Goal: Navigation & Orientation: Find specific page/section

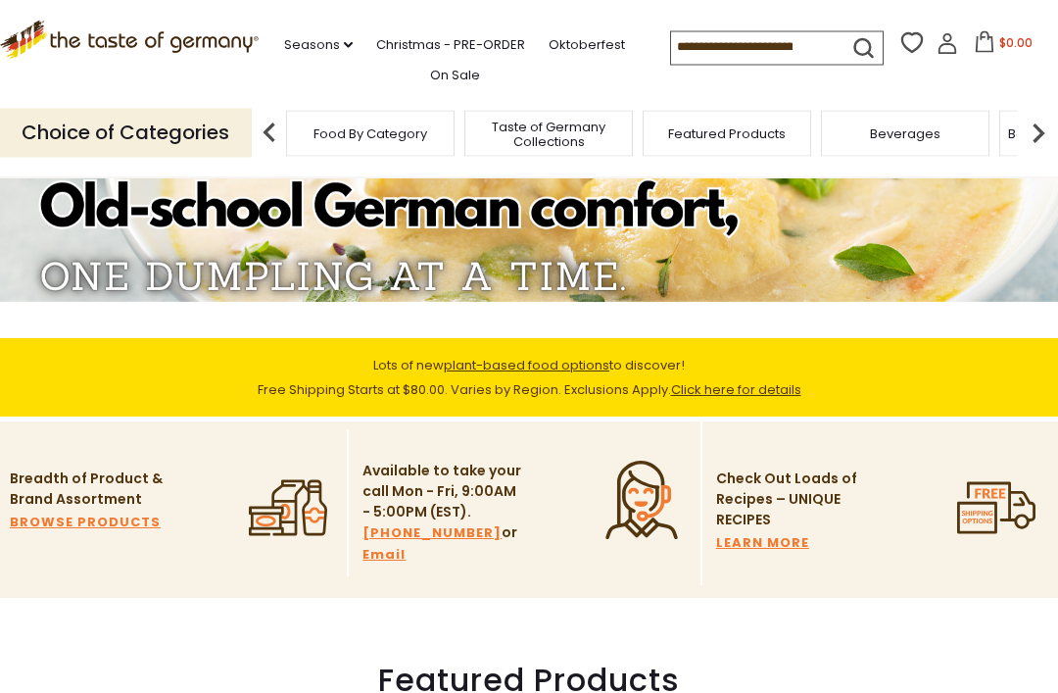
scroll to position [222, 0]
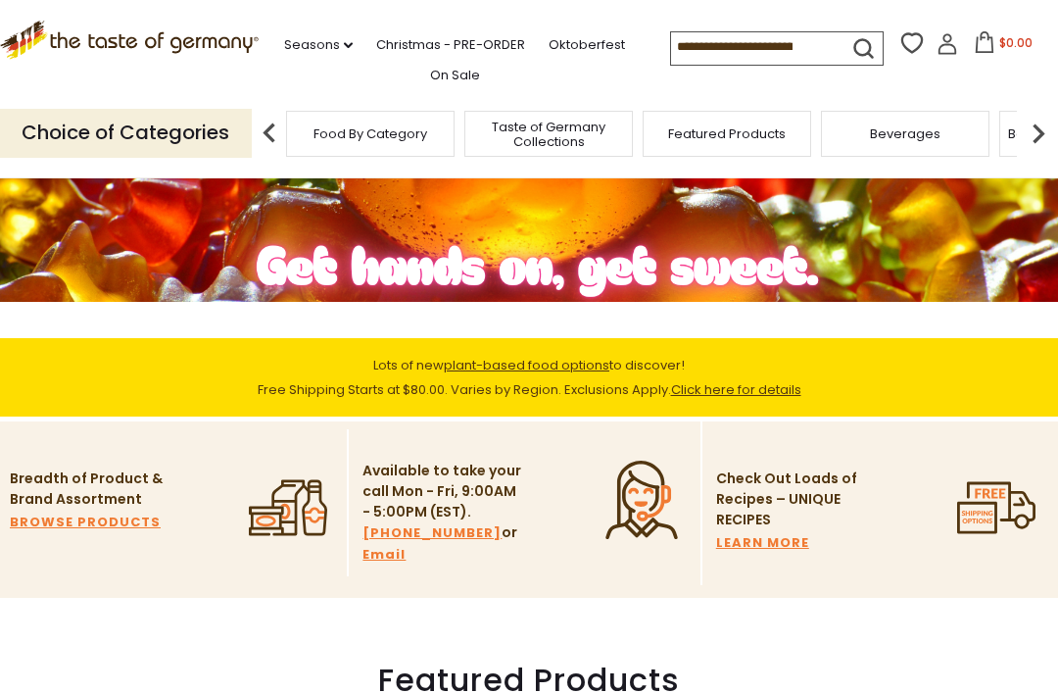
click at [555, 372] on span "plant-based food options" at bounding box center [527, 365] width 166 height 19
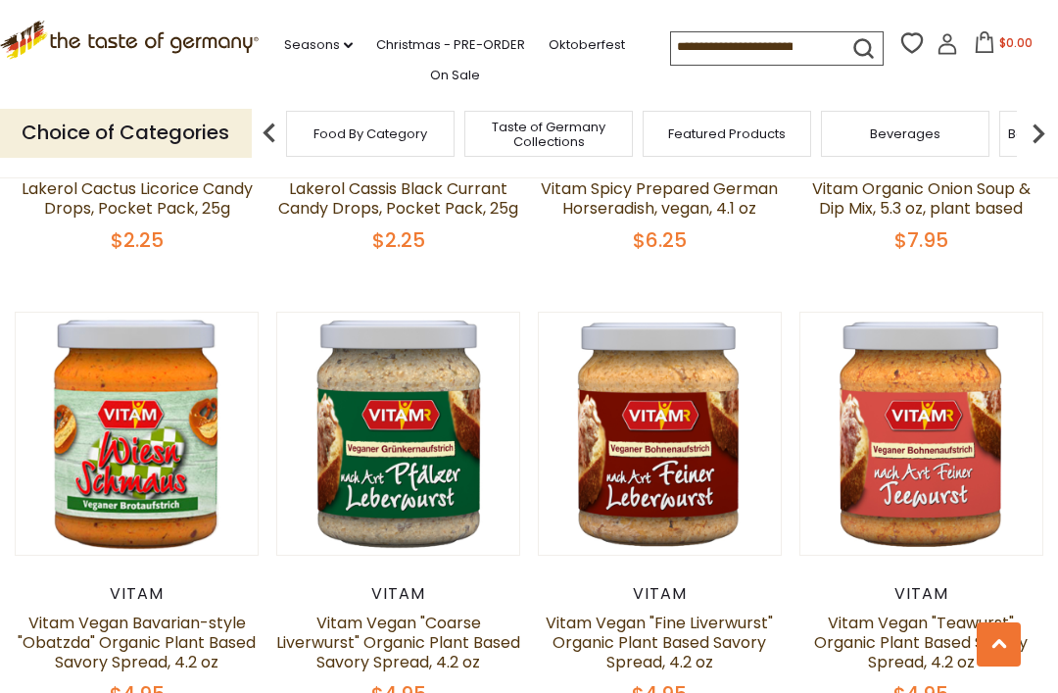
scroll to position [3321, 0]
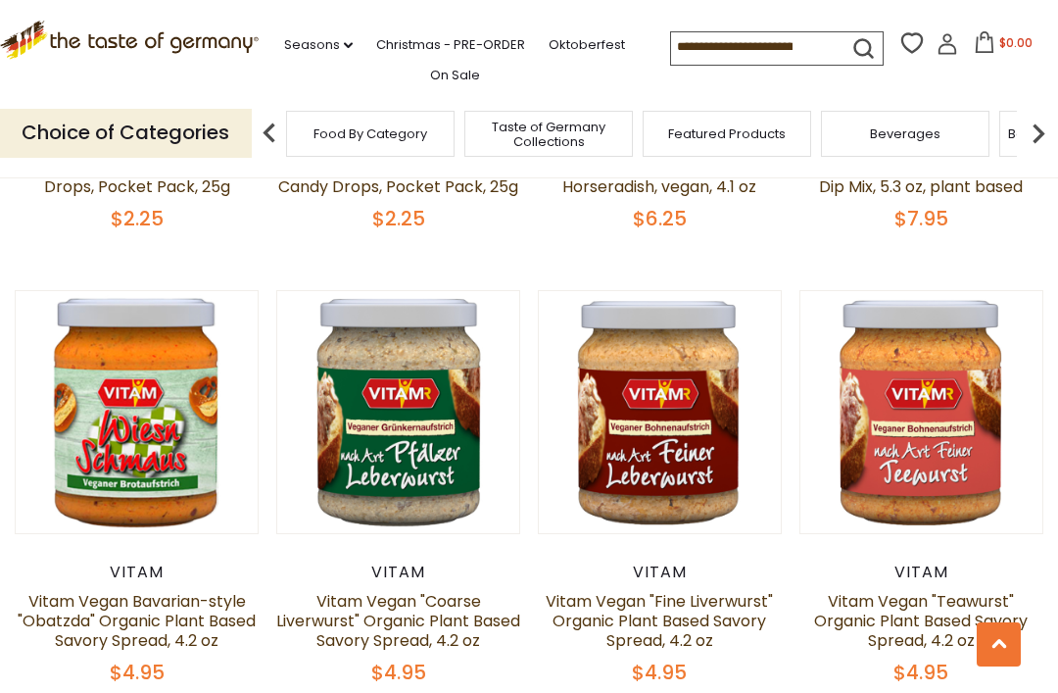
click at [810, 661] on div "$4.95" at bounding box center [922, 673] width 244 height 25
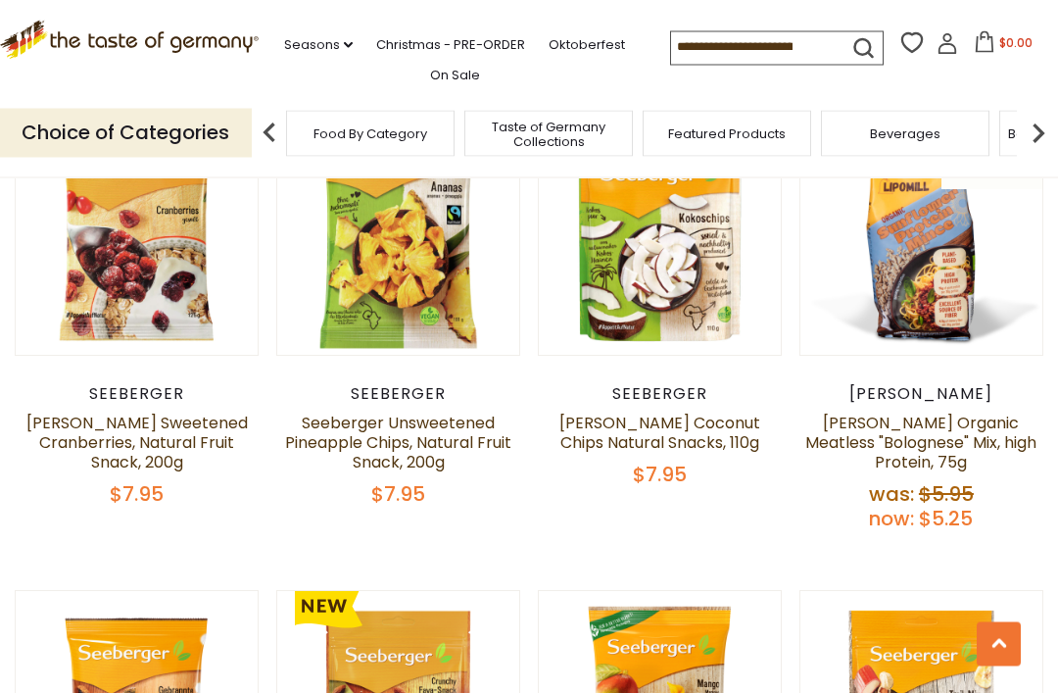
scroll to position [726, 0]
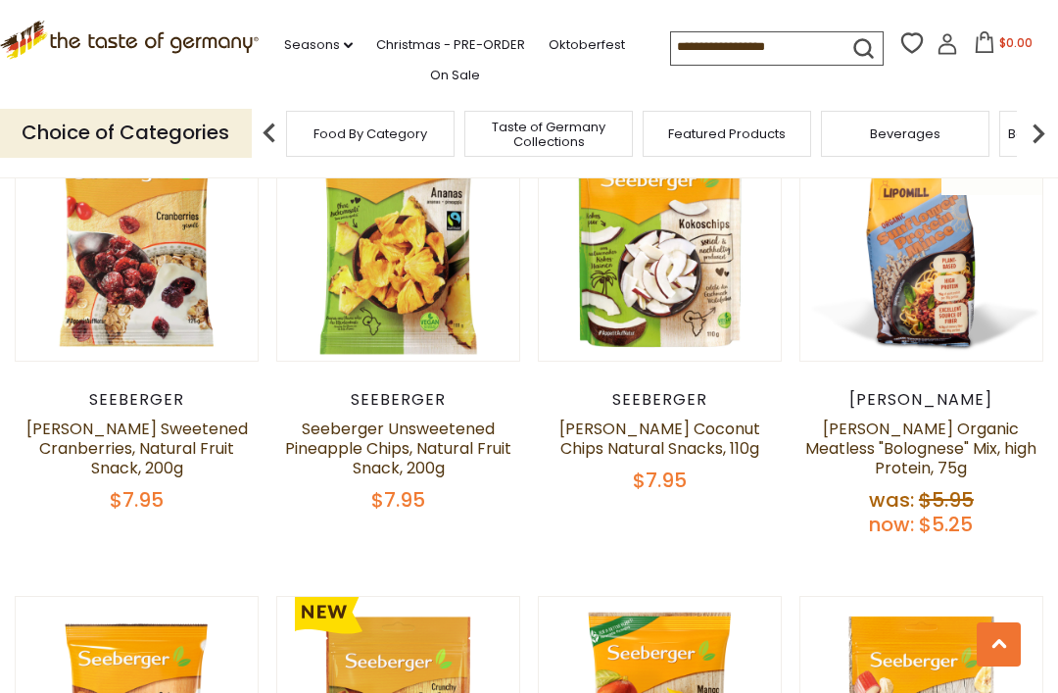
click at [213, 134] on p "Choice of Categories" at bounding box center [126, 133] width 252 height 48
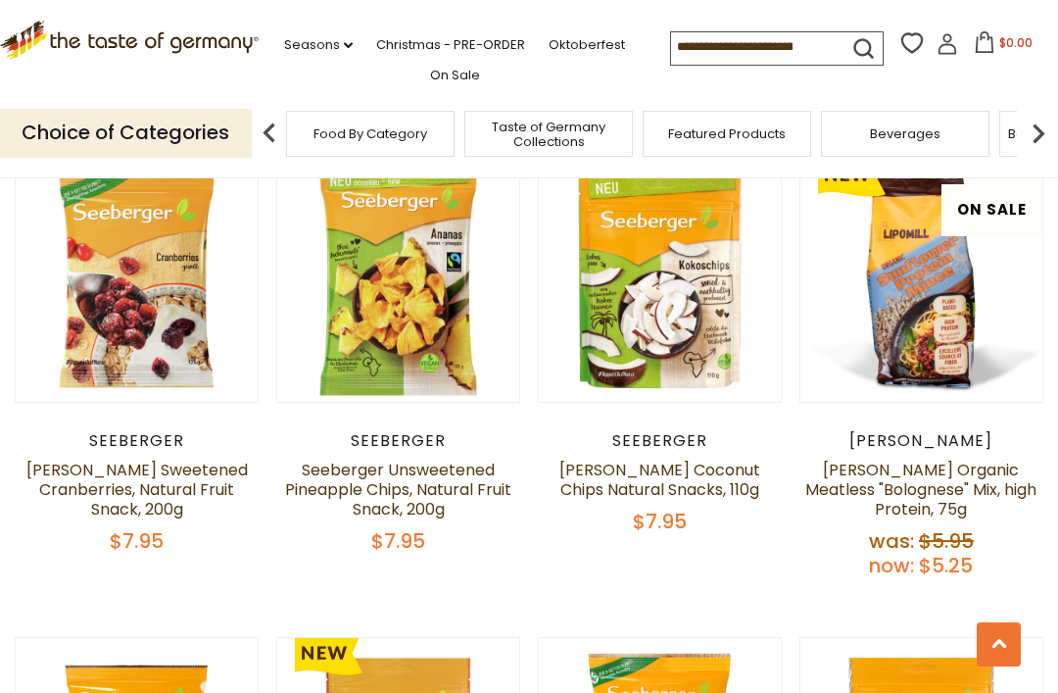
scroll to position [677, 0]
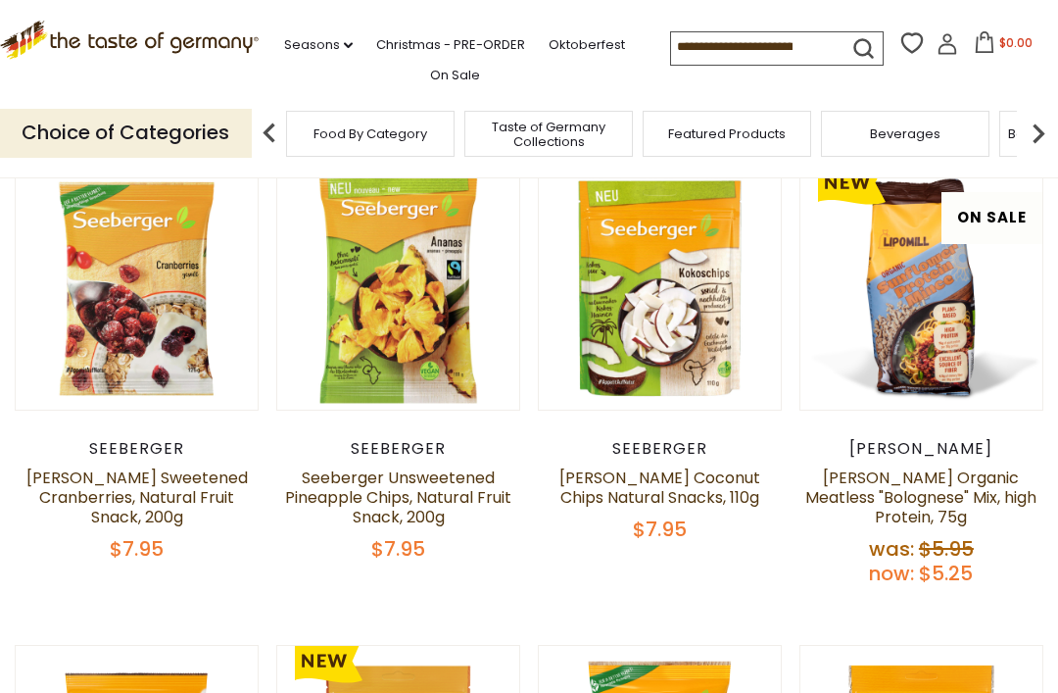
click at [1023, 97] on div "Choice of Categories Food By Category Taste of Germany Collections Featured Pro…" at bounding box center [529, 132] width 1058 height 87
click at [1024, 125] on img at bounding box center [1038, 133] width 39 height 39
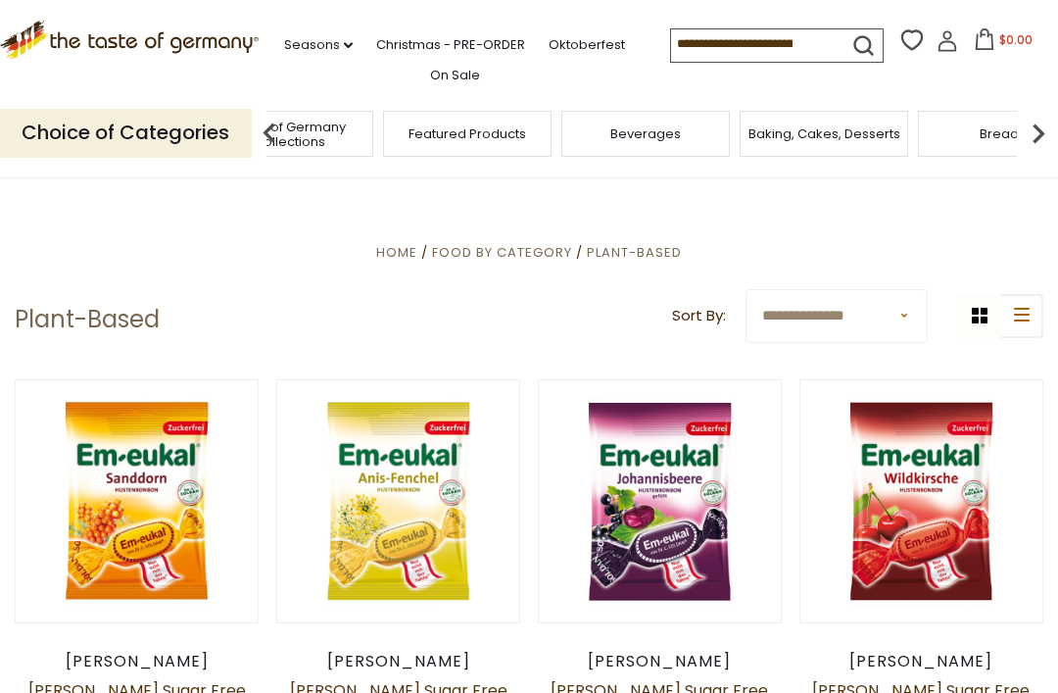
scroll to position [0, 0]
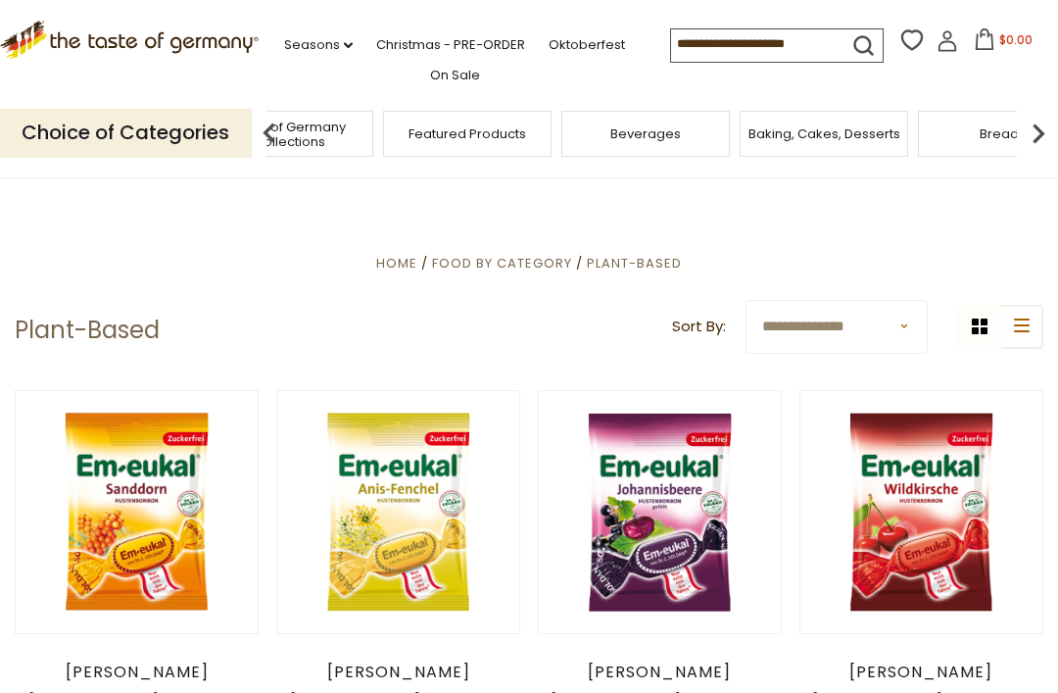
click at [165, 131] on p "Choice of Categories" at bounding box center [126, 133] width 252 height 48
click at [267, 128] on img at bounding box center [269, 133] width 39 height 39
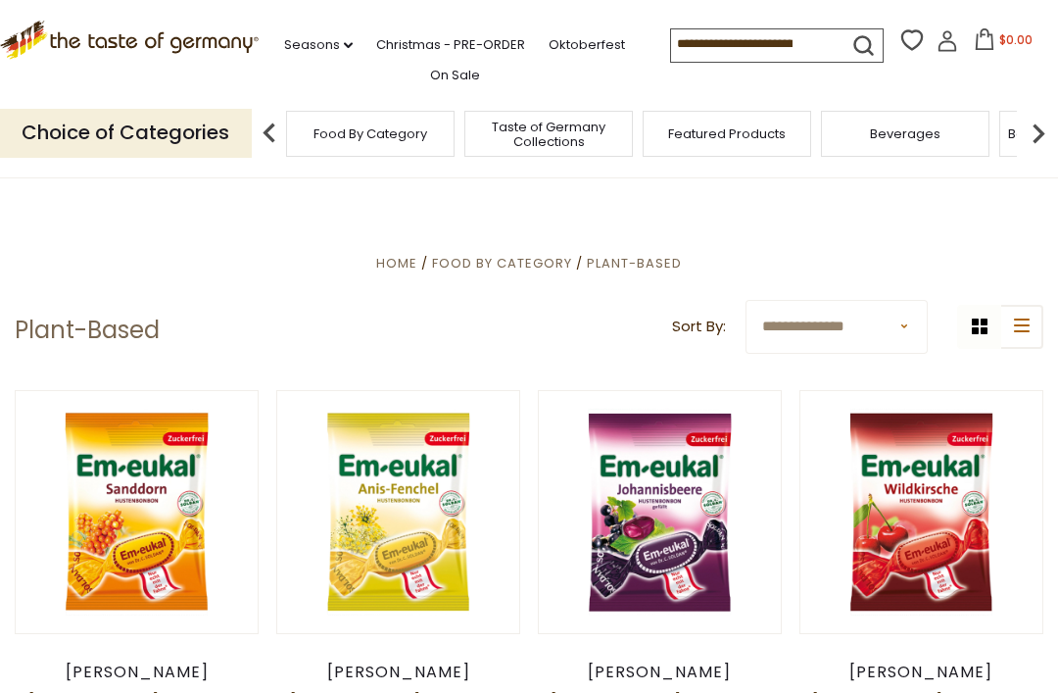
click at [470, 125] on span "Taste of Germany Collections" at bounding box center [548, 134] width 157 height 29
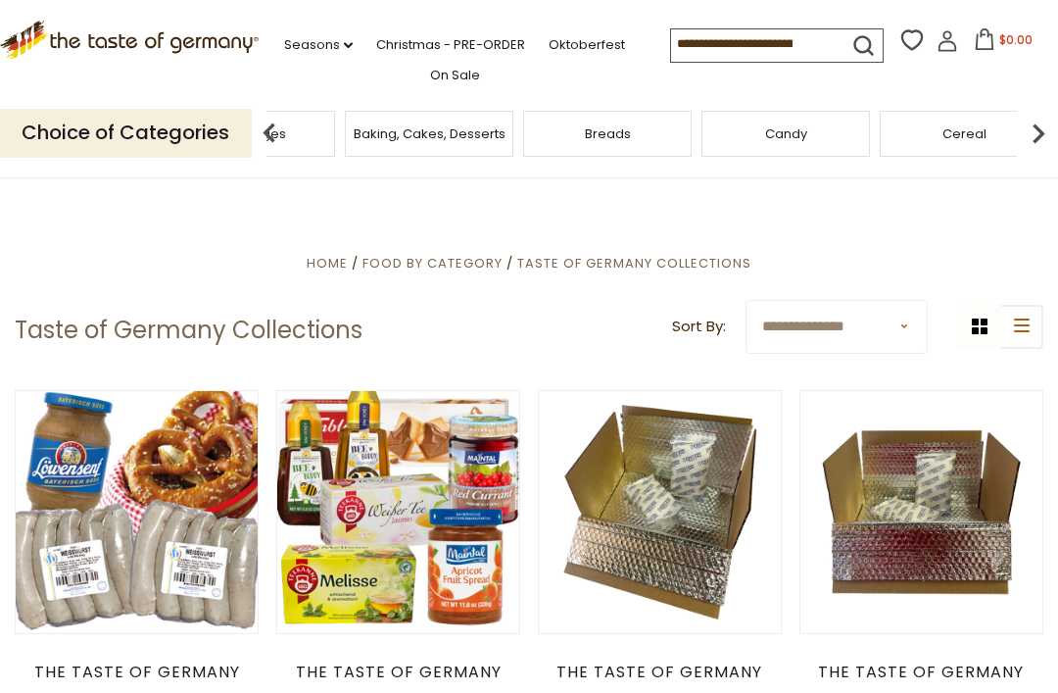
click at [1048, 126] on img at bounding box center [1038, 133] width 39 height 39
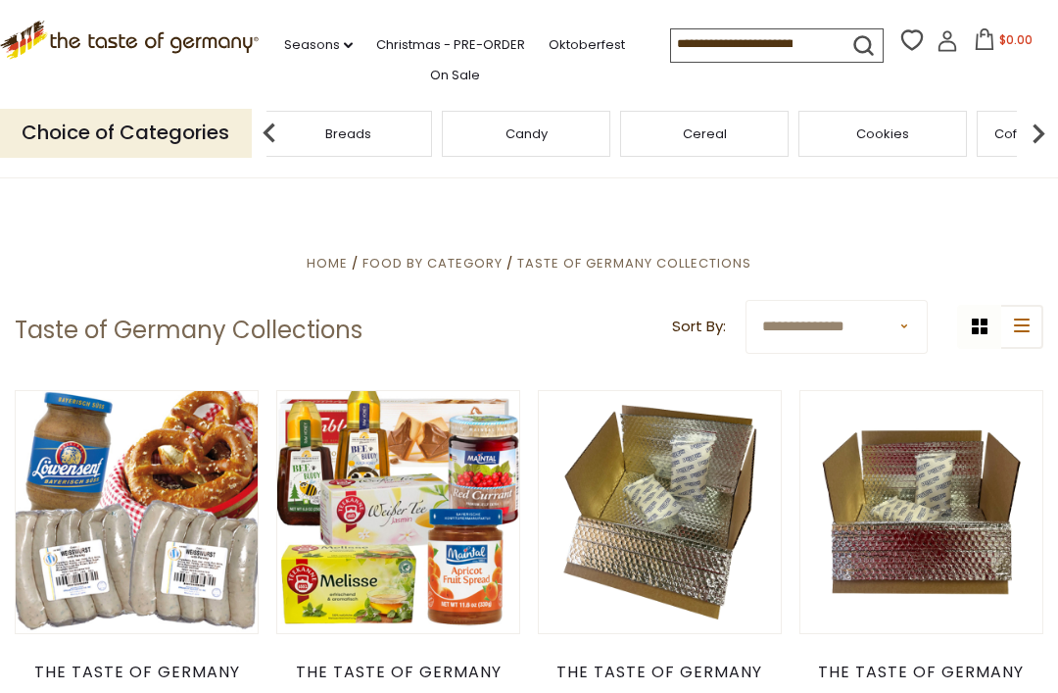
click at [1053, 138] on img at bounding box center [1038, 133] width 39 height 39
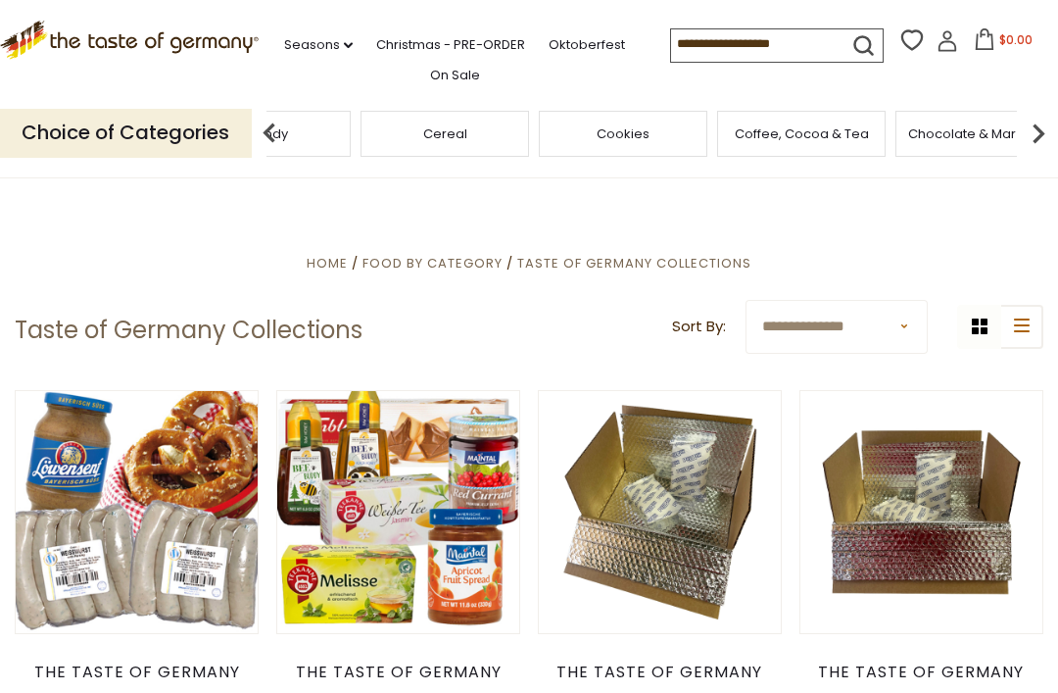
click at [1053, 138] on img at bounding box center [1038, 133] width 39 height 39
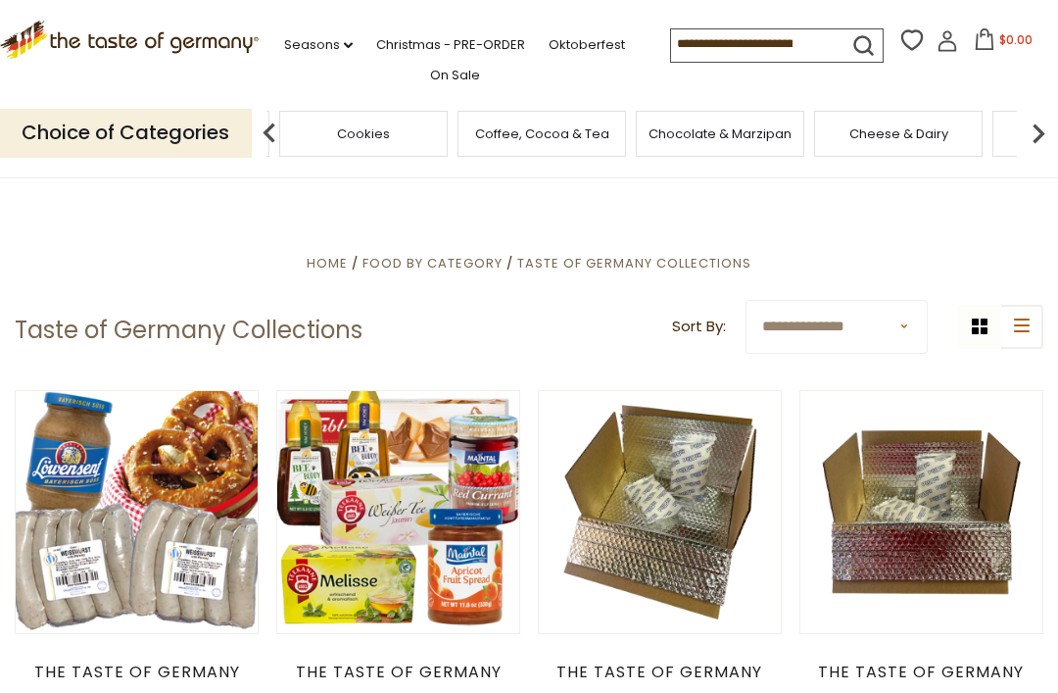
click at [1057, 132] on img at bounding box center [1038, 133] width 39 height 39
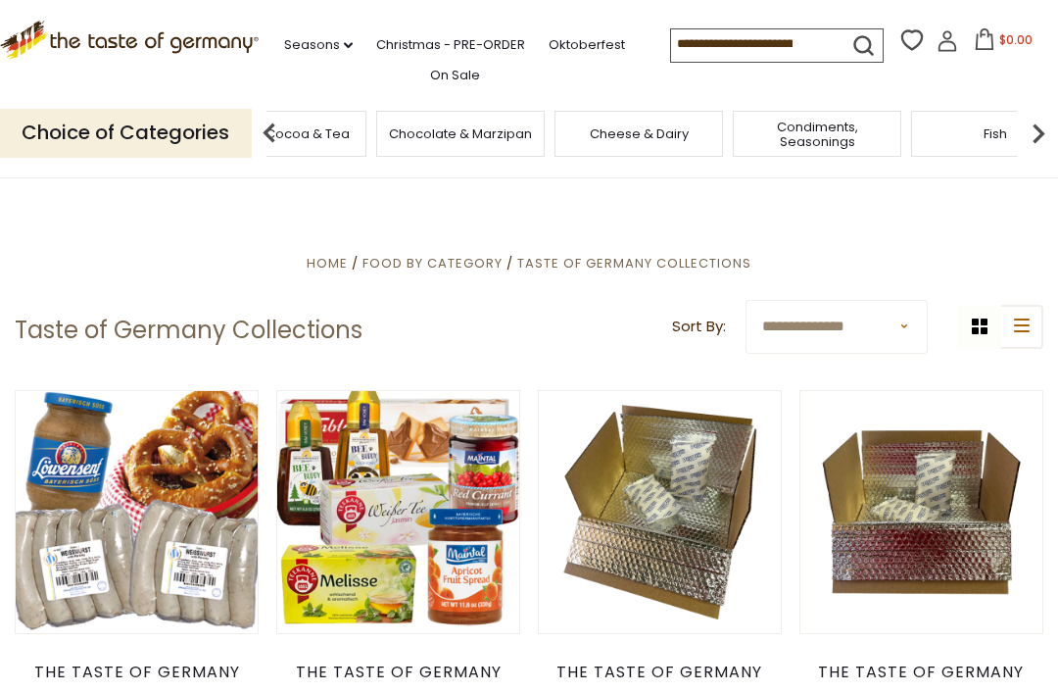
click at [1053, 134] on img at bounding box center [1038, 133] width 39 height 39
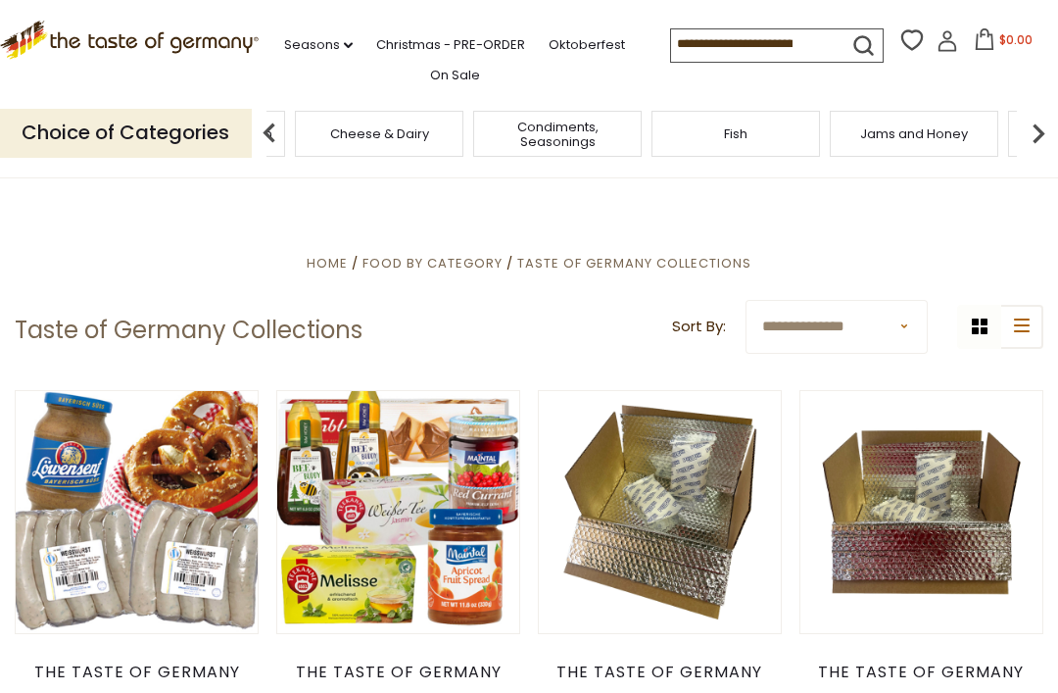
click at [1055, 116] on img at bounding box center [1038, 133] width 39 height 39
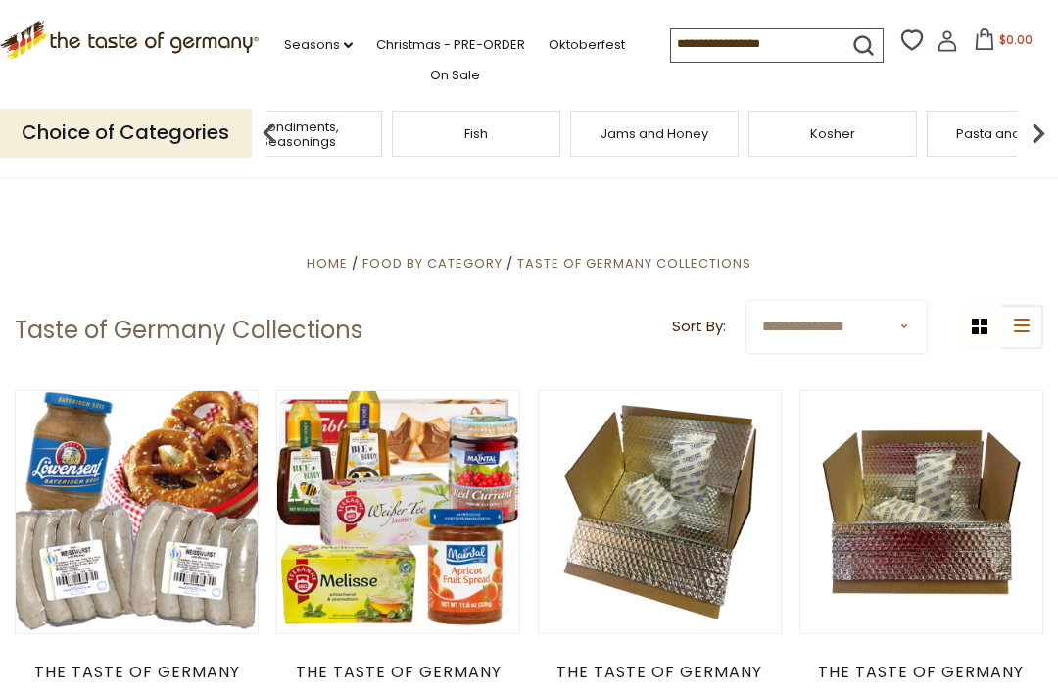
click at [1053, 140] on img at bounding box center [1038, 133] width 39 height 39
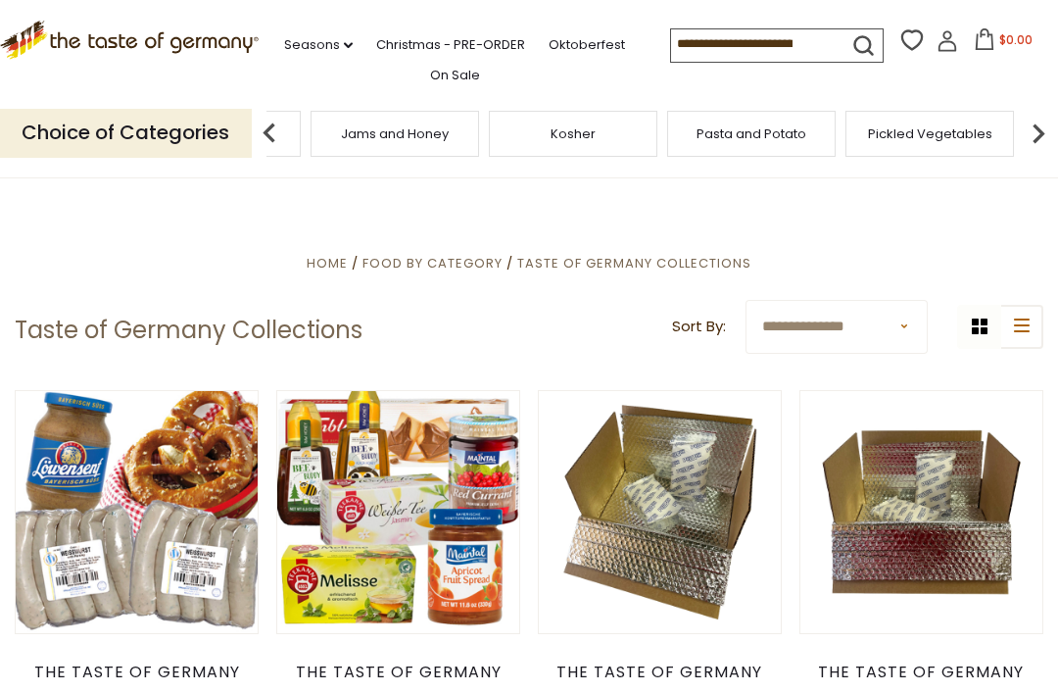
click at [1051, 139] on img at bounding box center [1038, 133] width 39 height 39
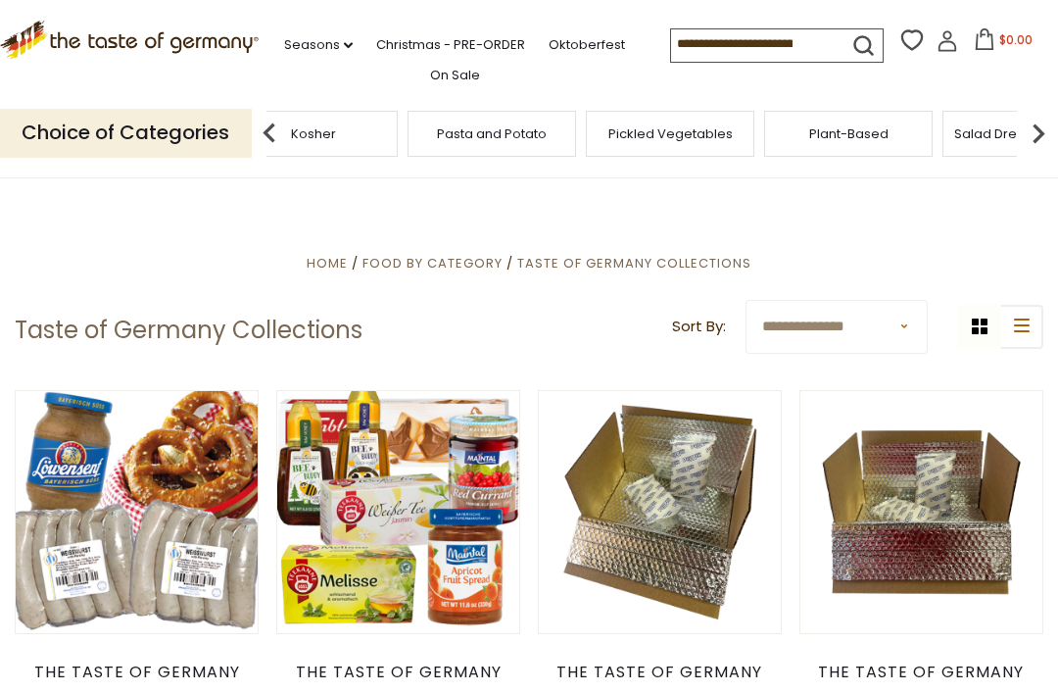
click at [1053, 130] on img at bounding box center [1038, 133] width 39 height 39
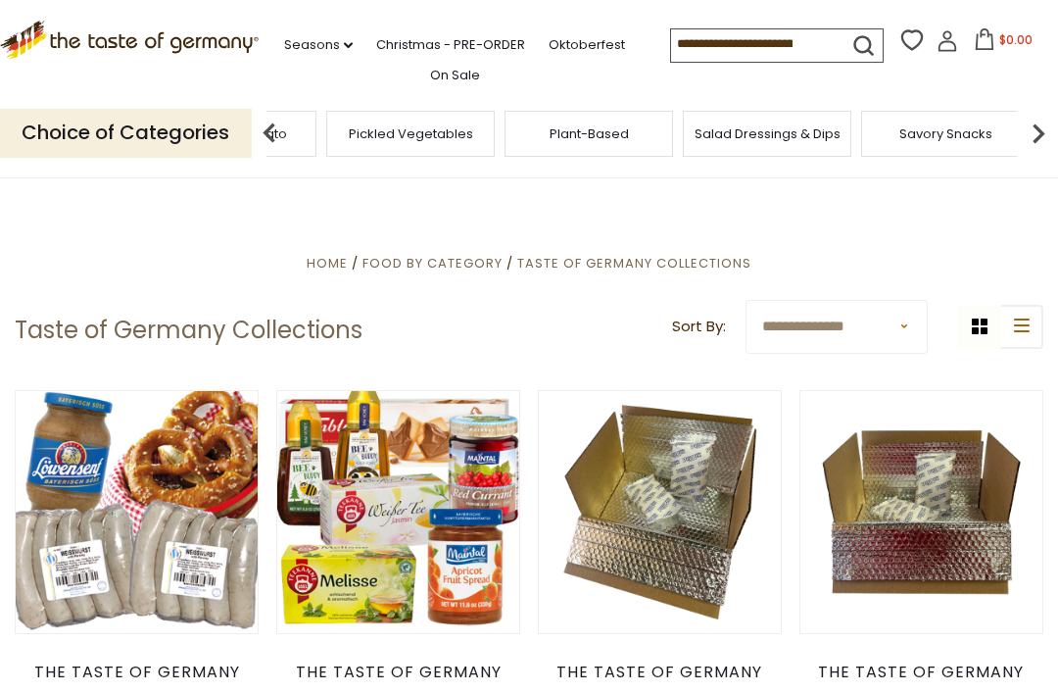
click at [1050, 132] on img at bounding box center [1038, 133] width 39 height 39
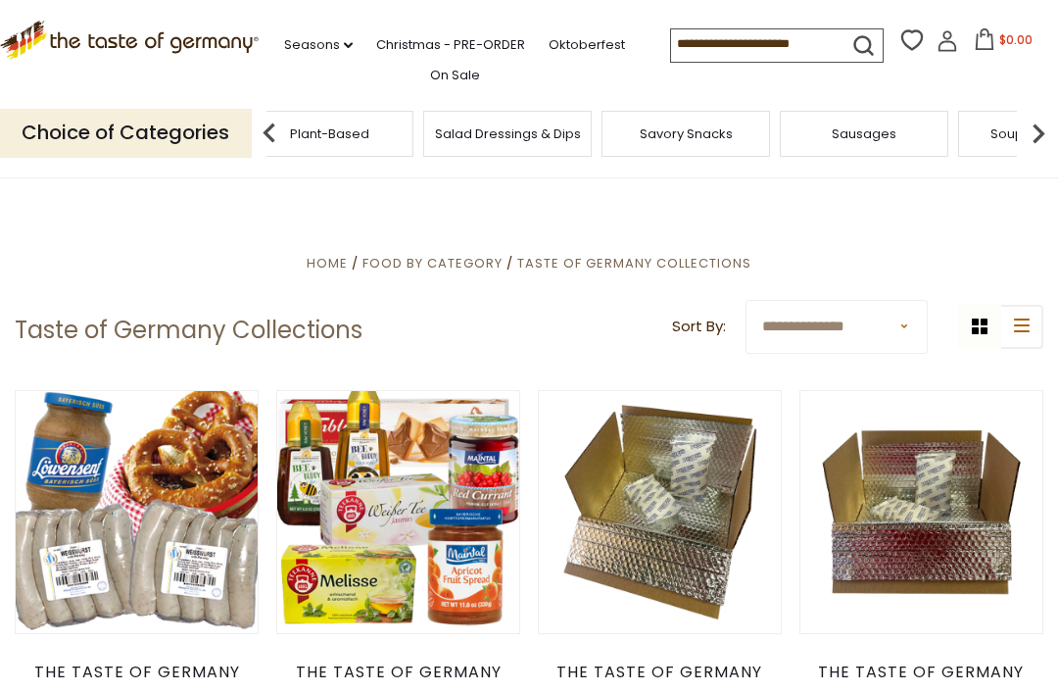
click at [1048, 125] on img at bounding box center [1038, 133] width 39 height 39
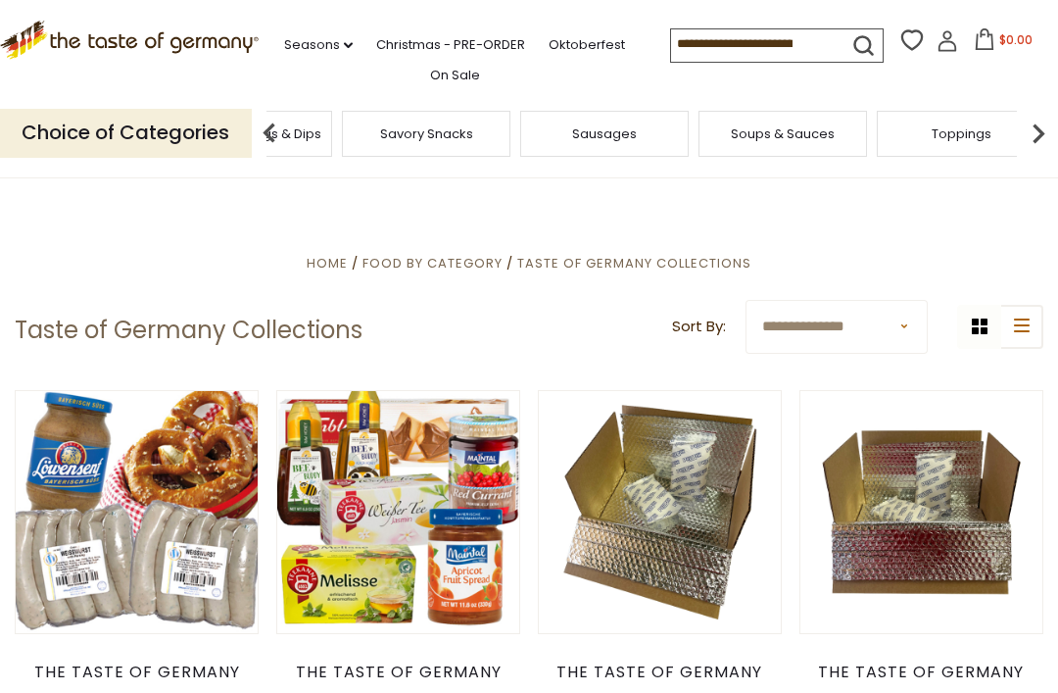
click at [1046, 136] on img at bounding box center [1038, 133] width 39 height 39
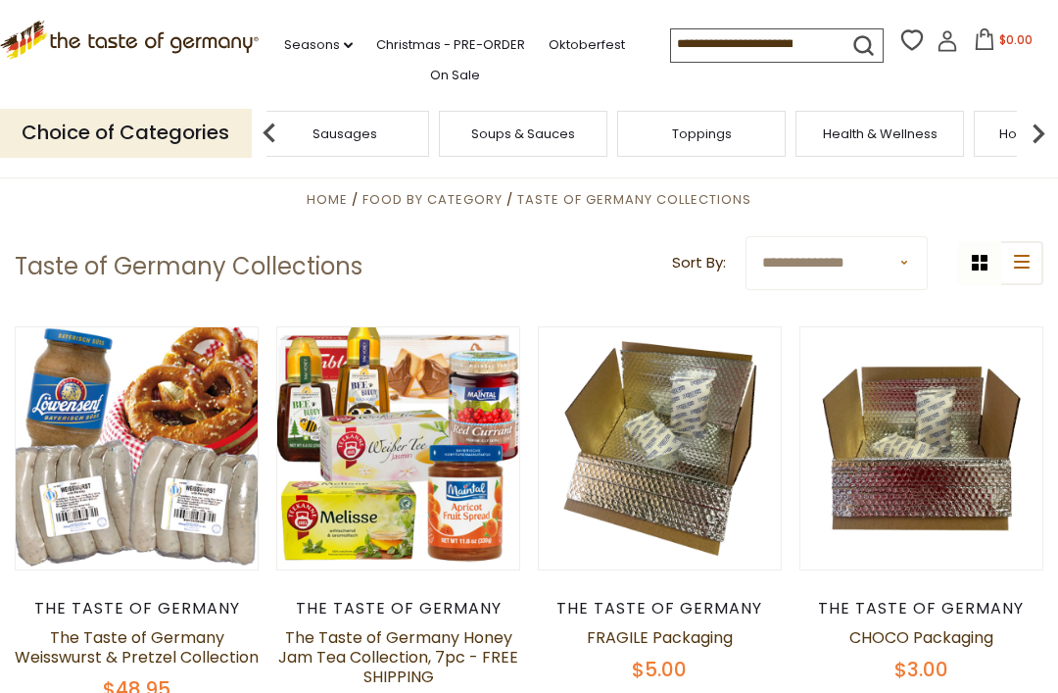
scroll to position [53, 0]
